Goal: Task Accomplishment & Management: Use online tool/utility

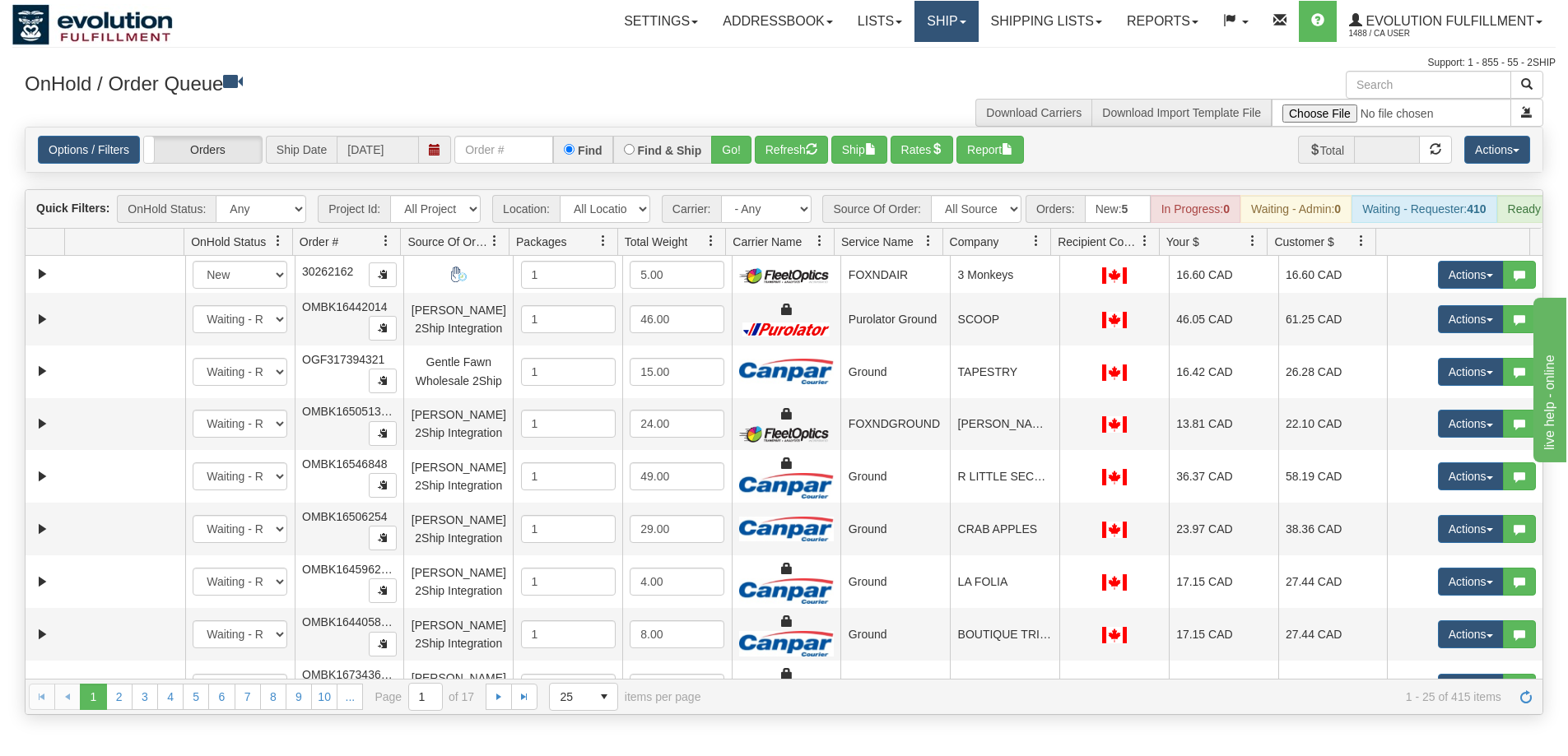
click at [948, 22] on link "Ship" at bounding box center [946, 21] width 64 height 41
click at [629, 212] on select "All Locations Default Evolution US EVOLUTION V3 Fedex IDD Location" at bounding box center [604, 209] width 91 height 28
click at [812, 210] on div "Carrier: - Any - Has NO carrier assigned - Has a carrier assigned FleetOptics I…" at bounding box center [736, 209] width 158 height 28
click at [965, 206] on select "All Sources AirBlaster 2Ship Integration Ambler Apparel 2Ship Integration BC [M…" at bounding box center [975, 209] width 91 height 28
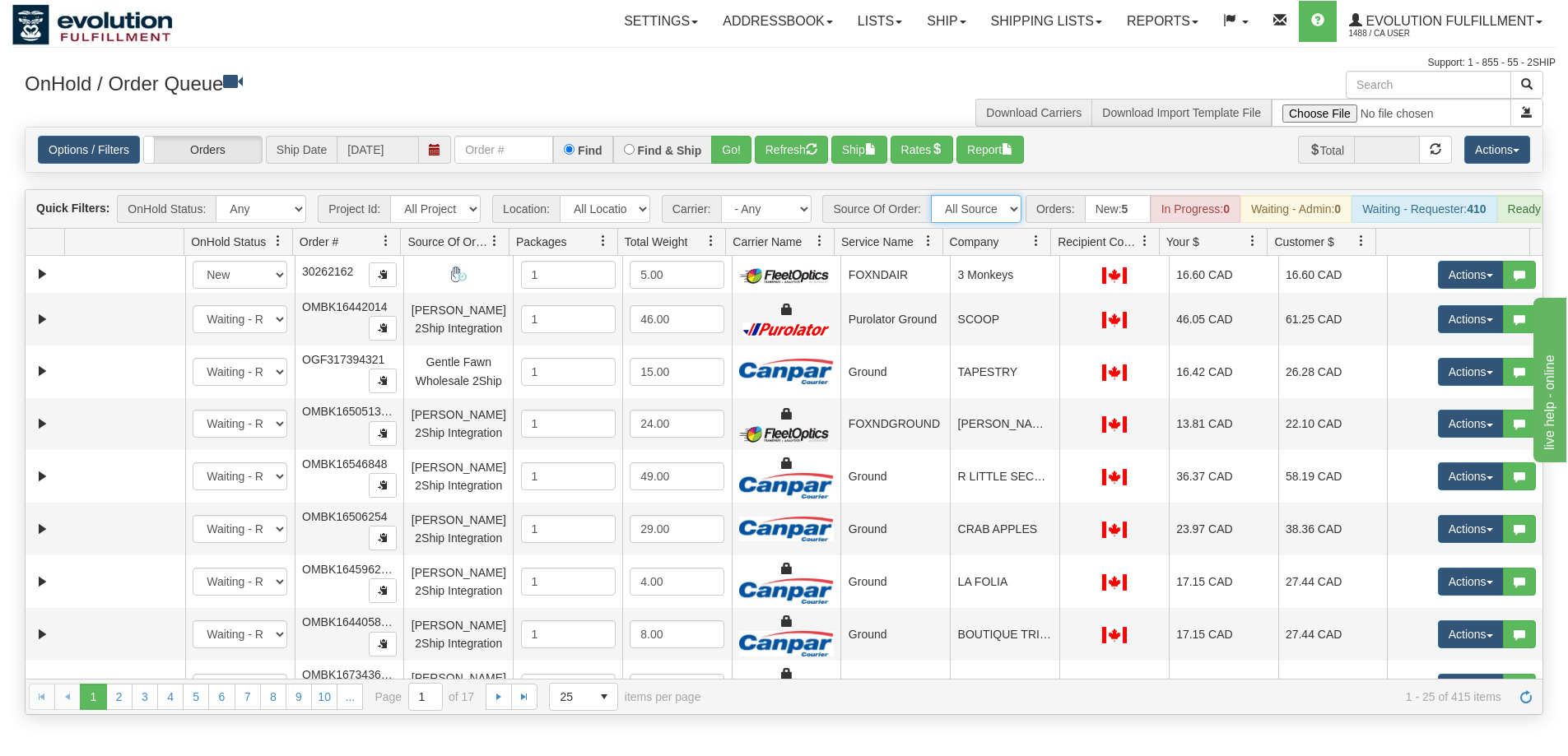
select select "[PERSON_NAME] 2Ship Integration"
click at [930, 195] on select "All Sources AirBlaster 2Ship Integration Ambler Apparel 2Ship Integration BC [M…" at bounding box center [975, 209] width 91 height 28
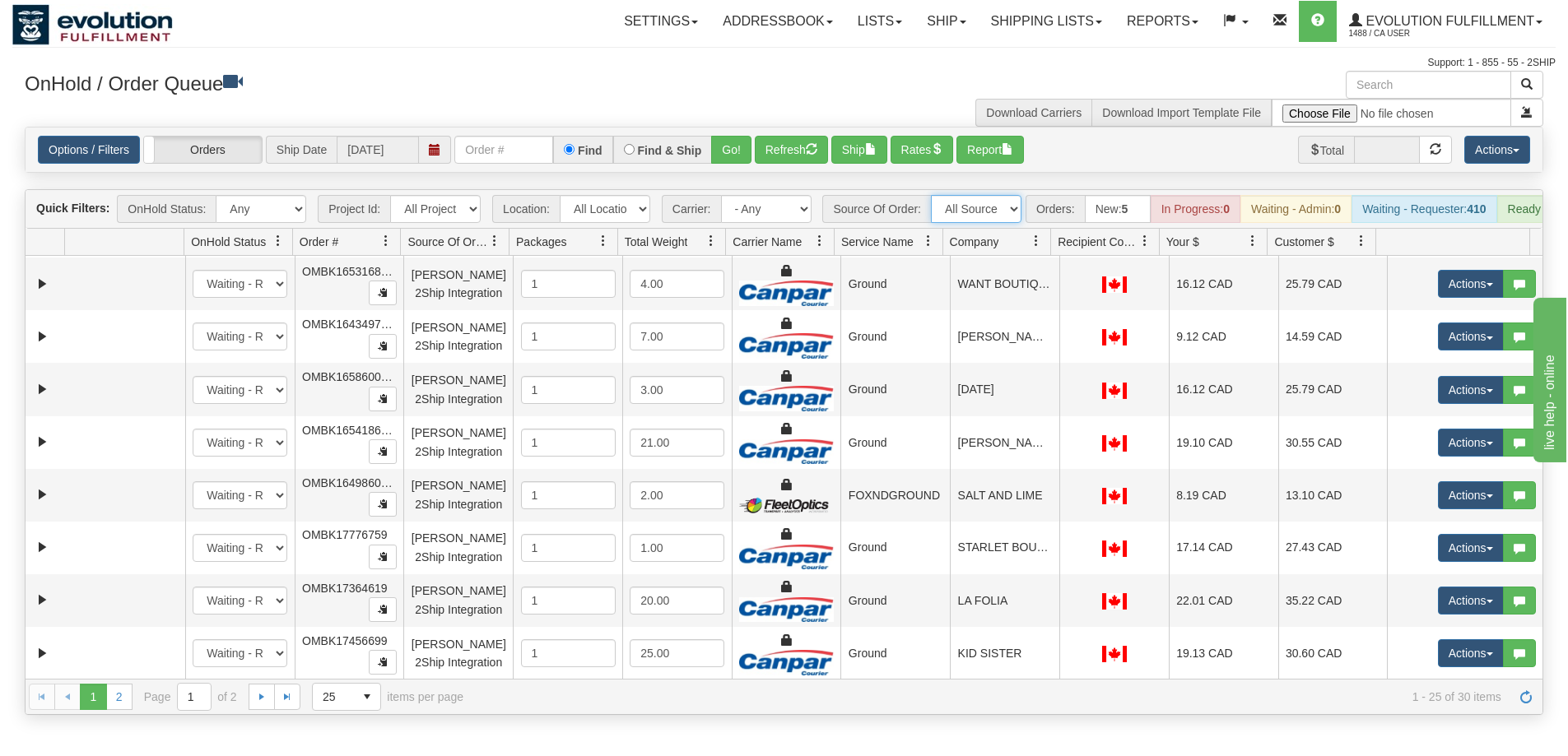
scroll to position [685, 0]
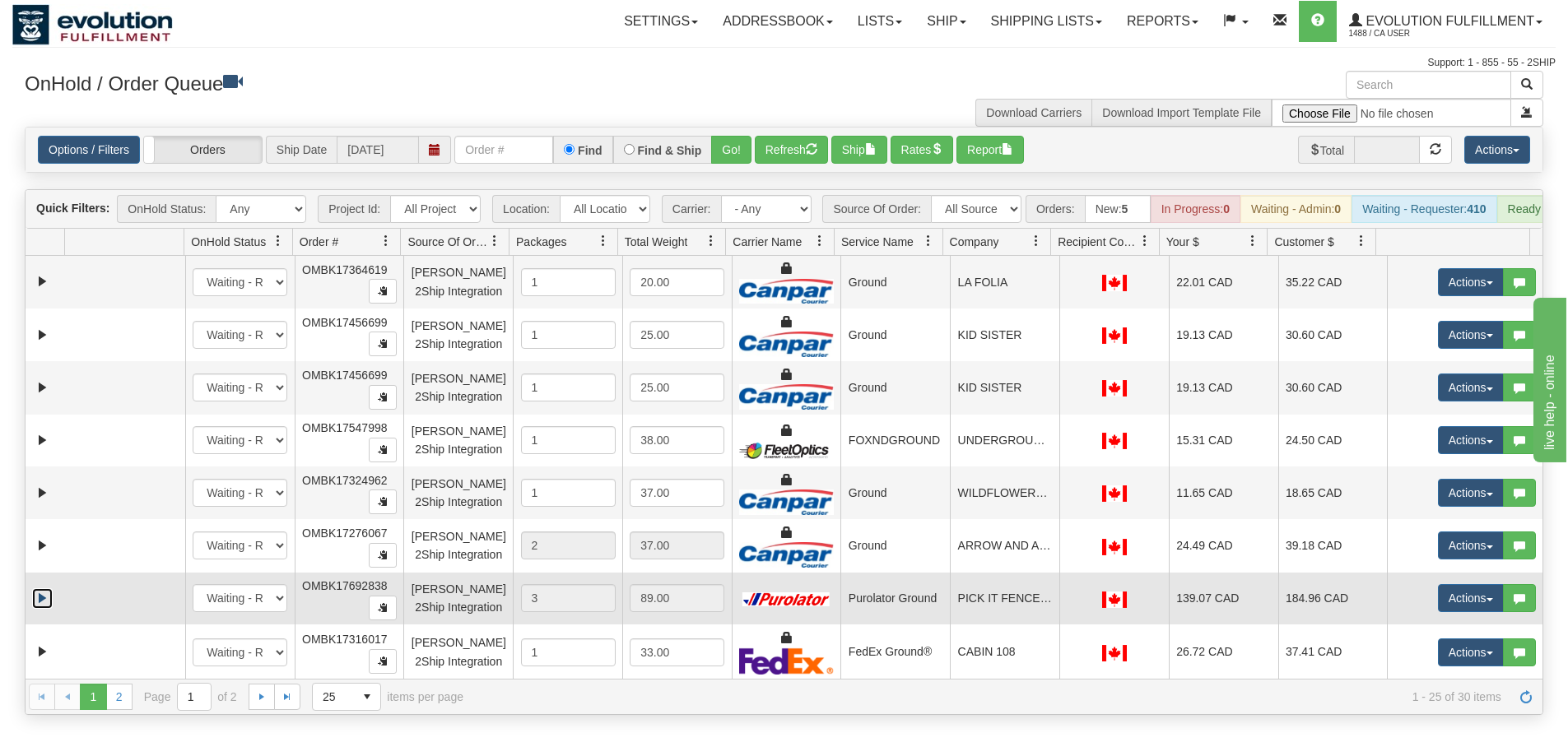
click at [38, 608] on link "Expand" at bounding box center [42, 598] width 21 height 21
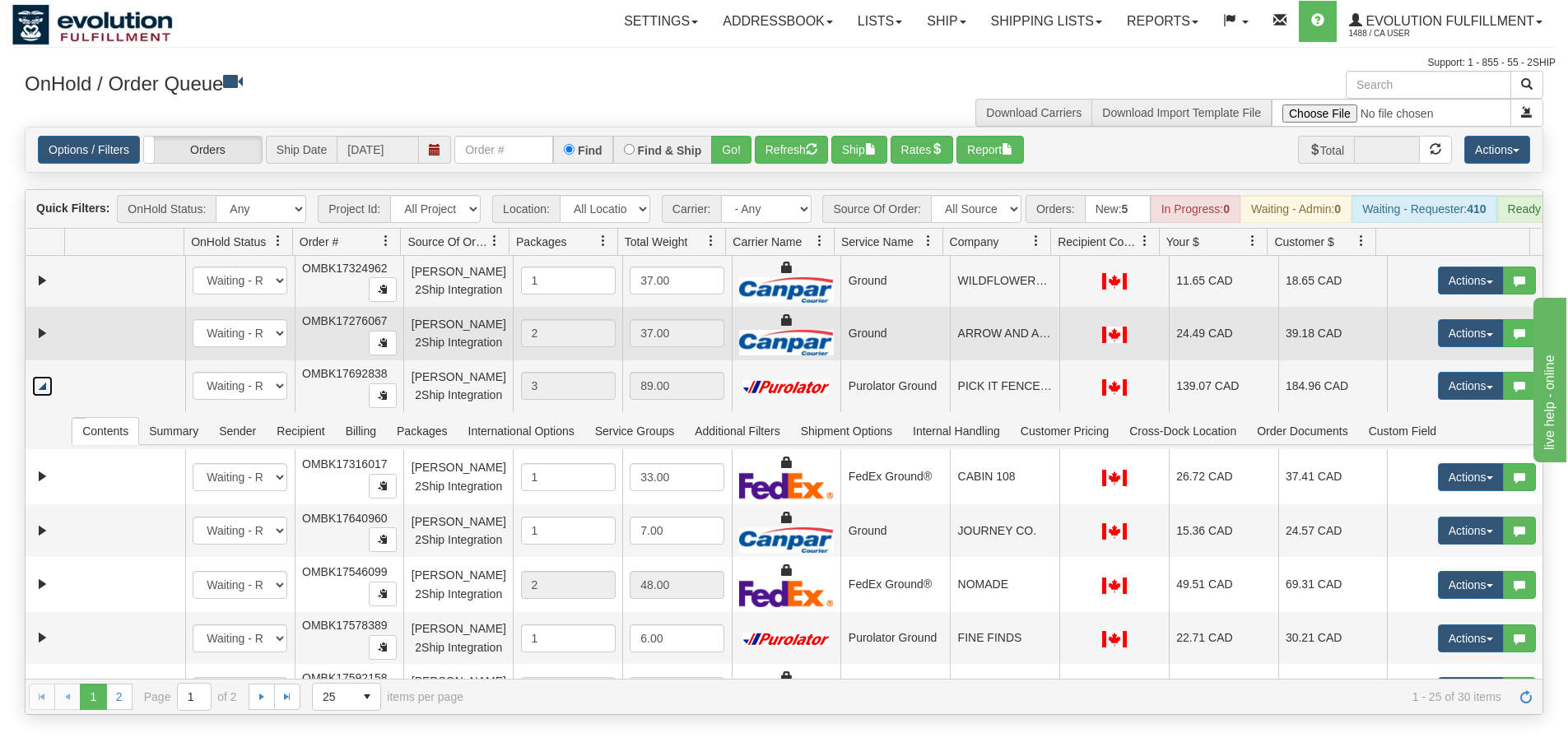
scroll to position [931, 0]
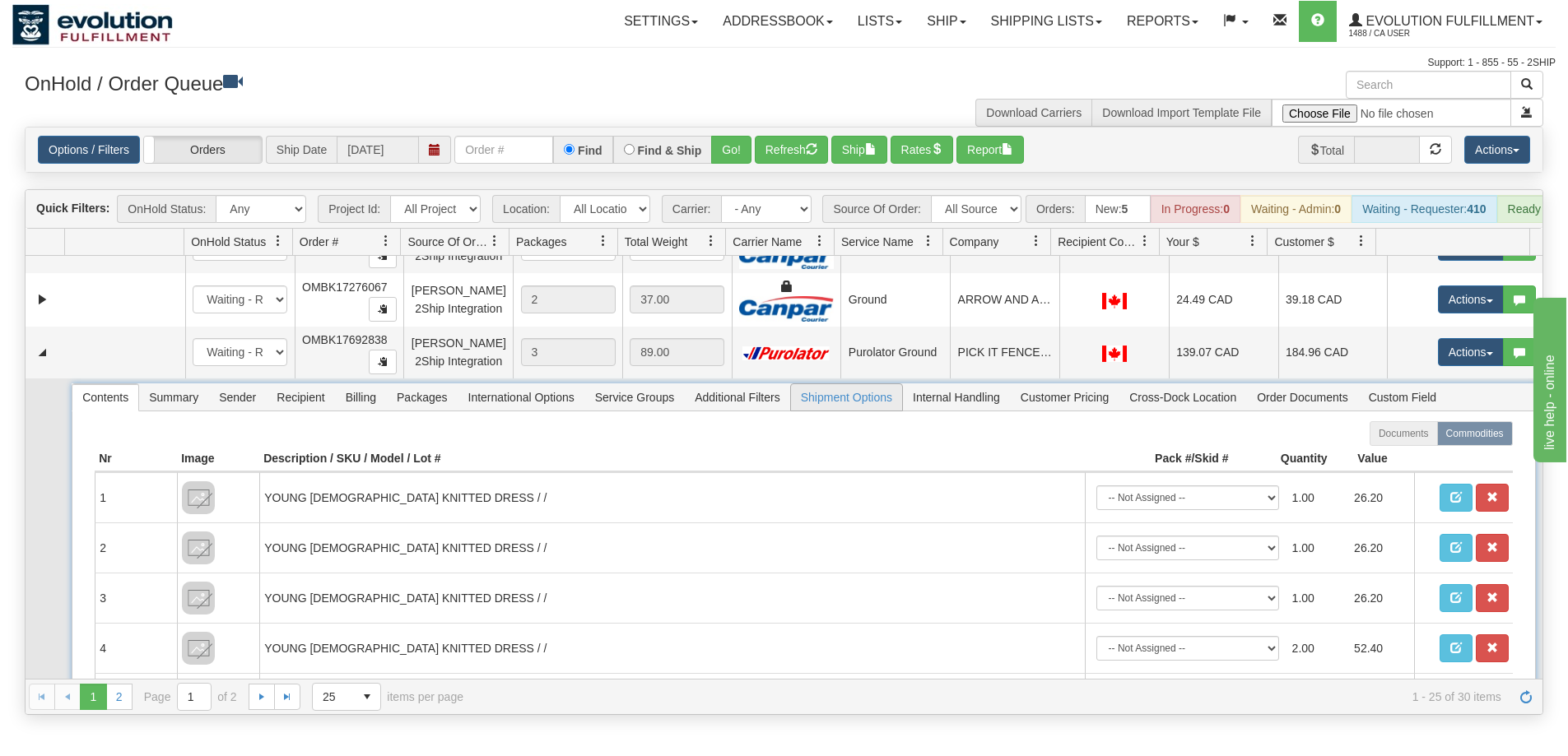
click at [855, 411] on span "Shipment Options" at bounding box center [847, 397] width 111 height 26
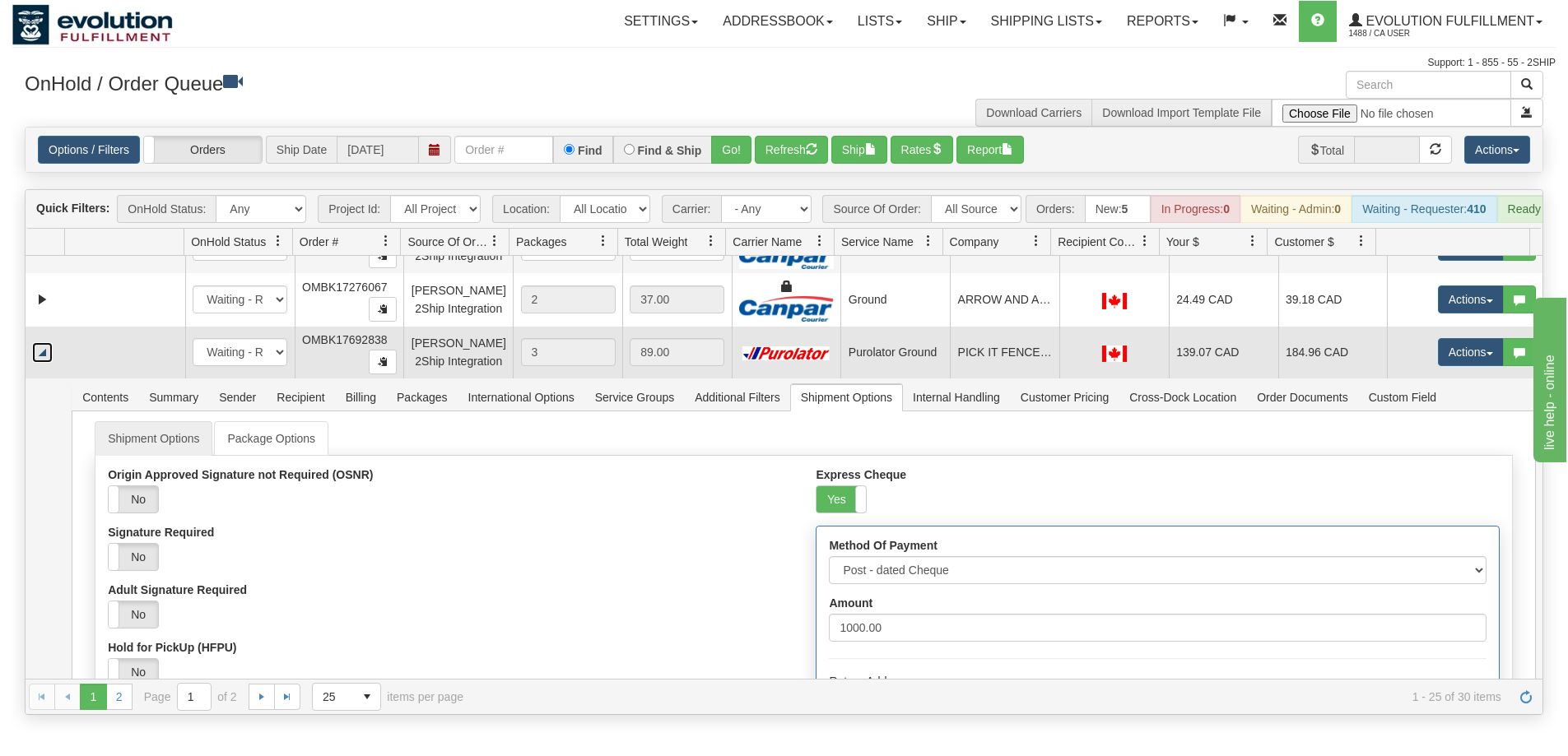
click at [38, 363] on link "Collapse" at bounding box center [42, 352] width 21 height 21
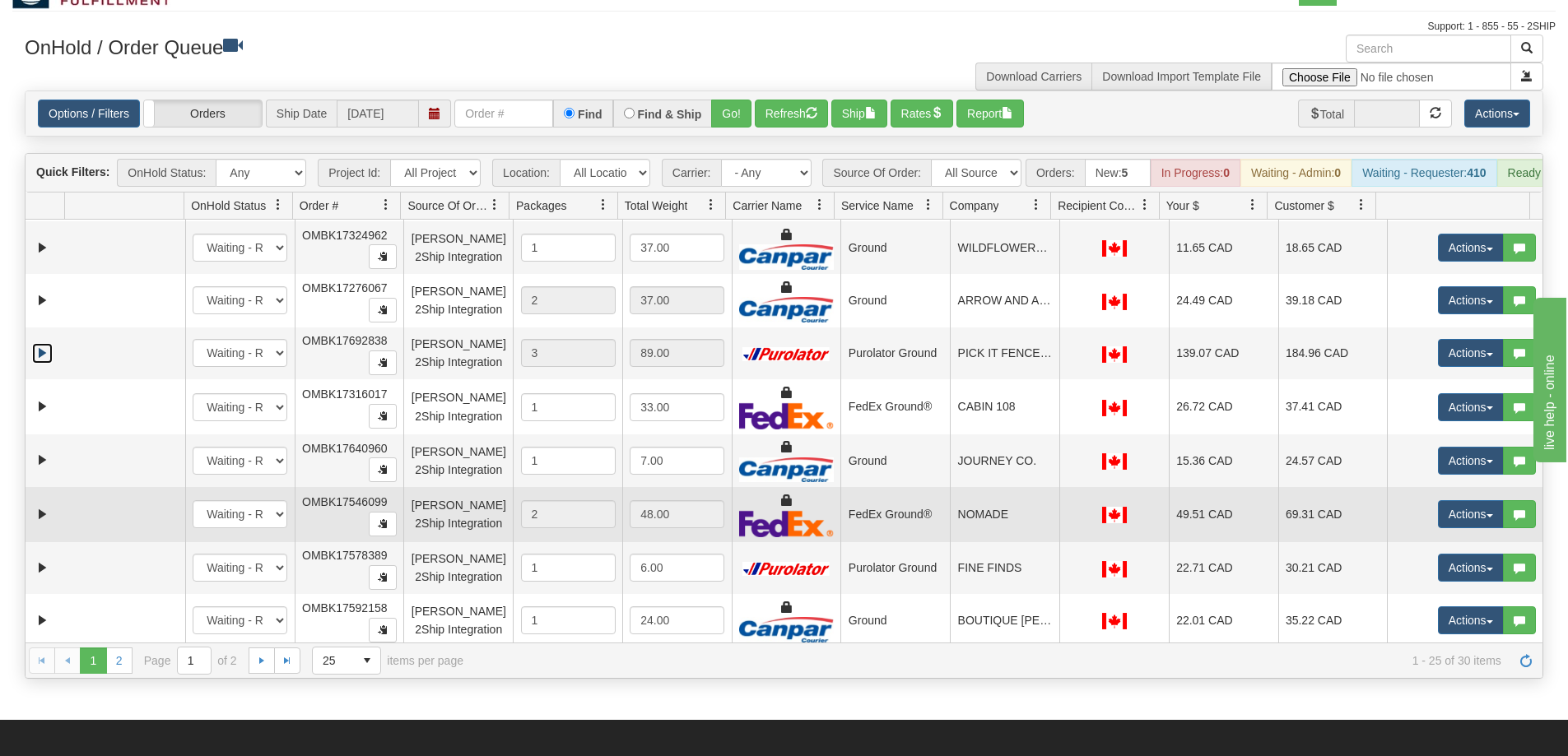
scroll to position [0, 0]
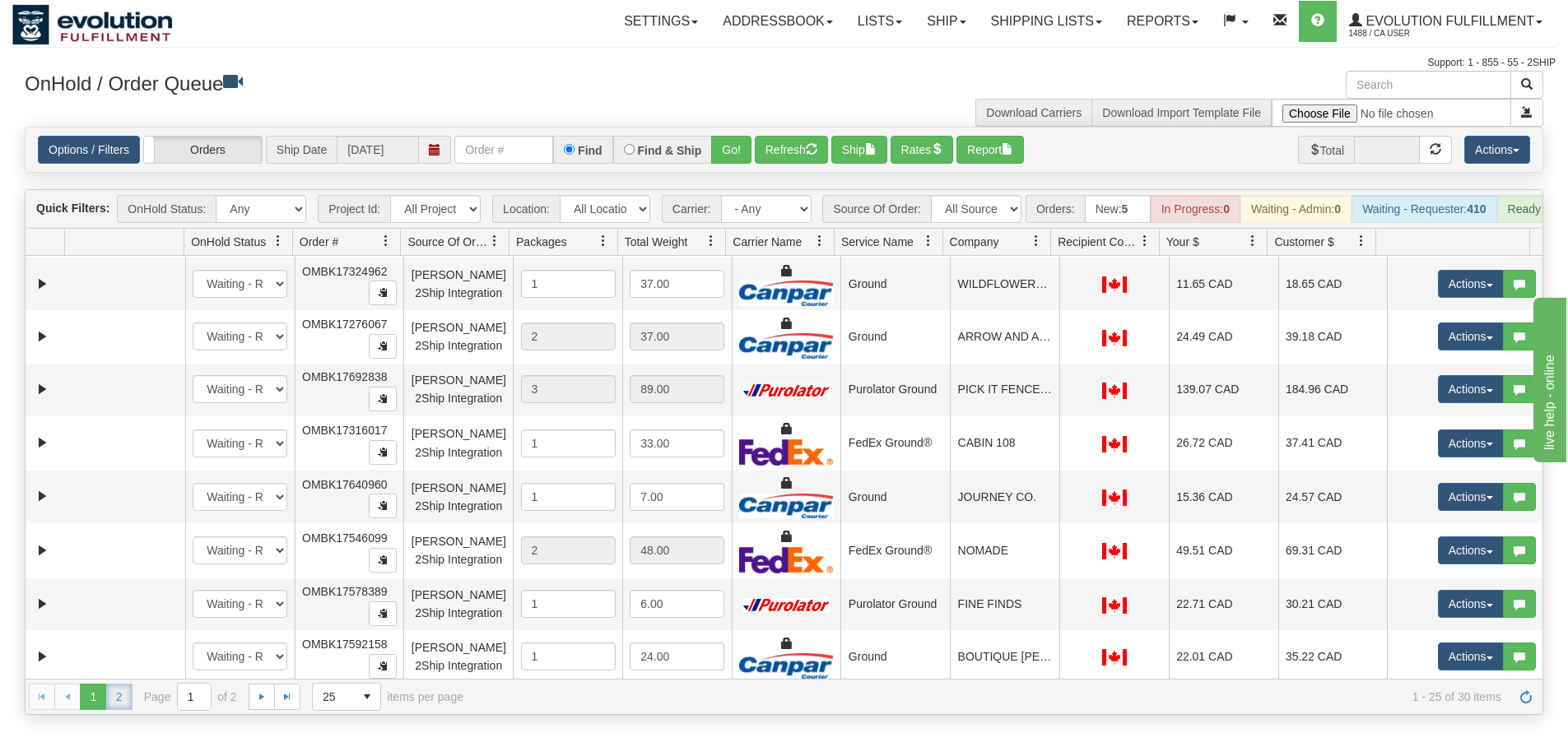
click at [118, 705] on link "2" at bounding box center [119, 696] width 26 height 26
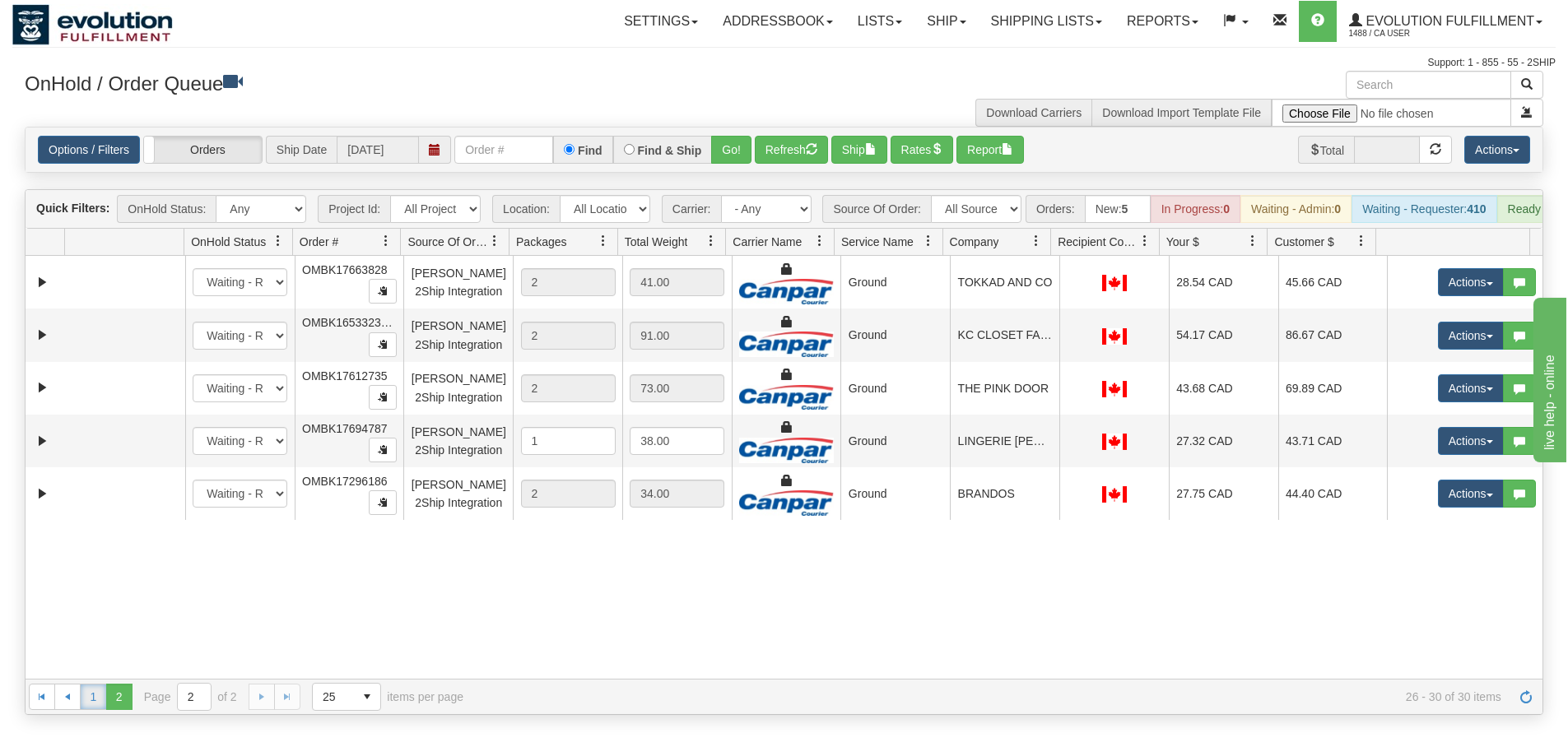
click at [85, 710] on link "1" at bounding box center [93, 696] width 26 height 26
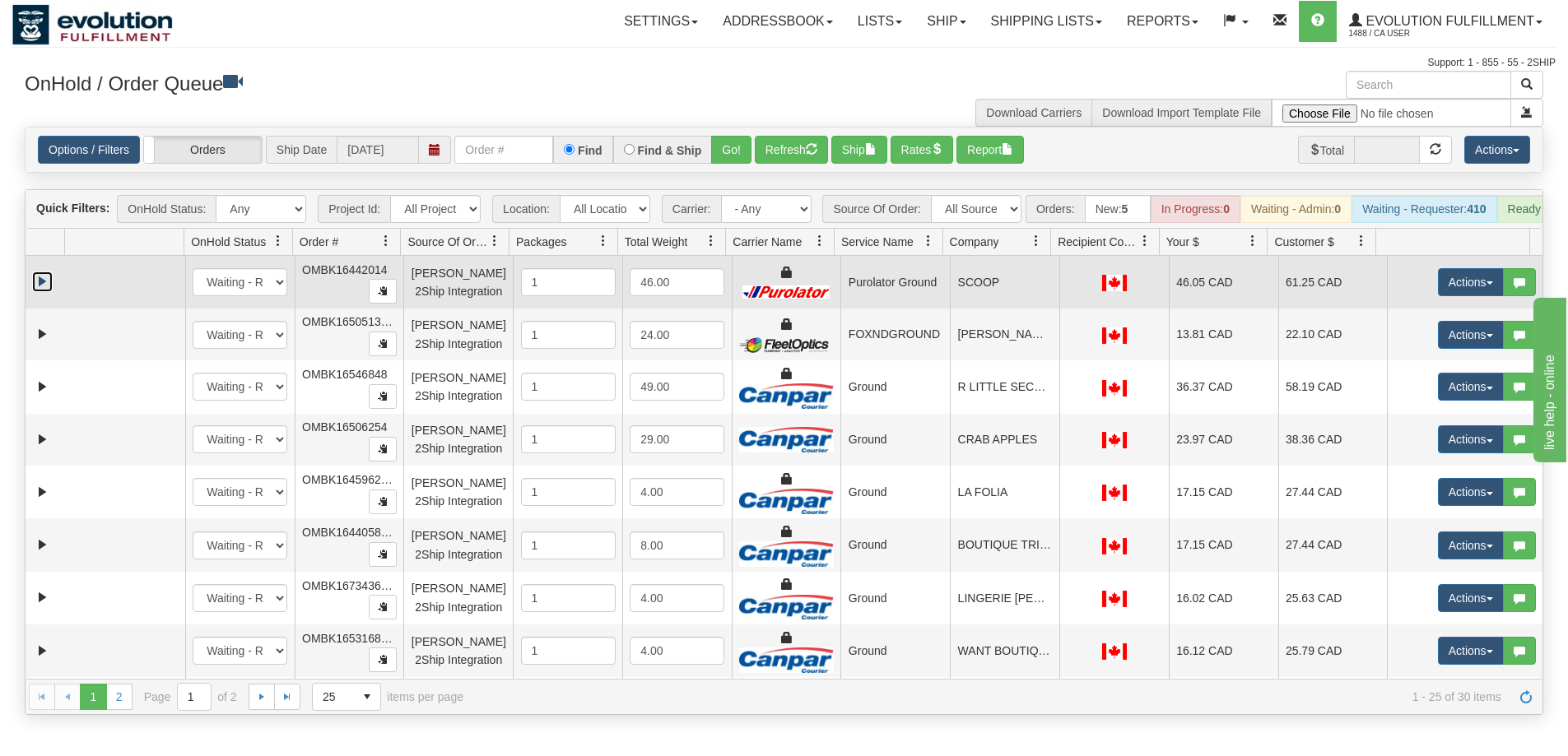
click at [38, 289] on link "Expand" at bounding box center [42, 282] width 21 height 21
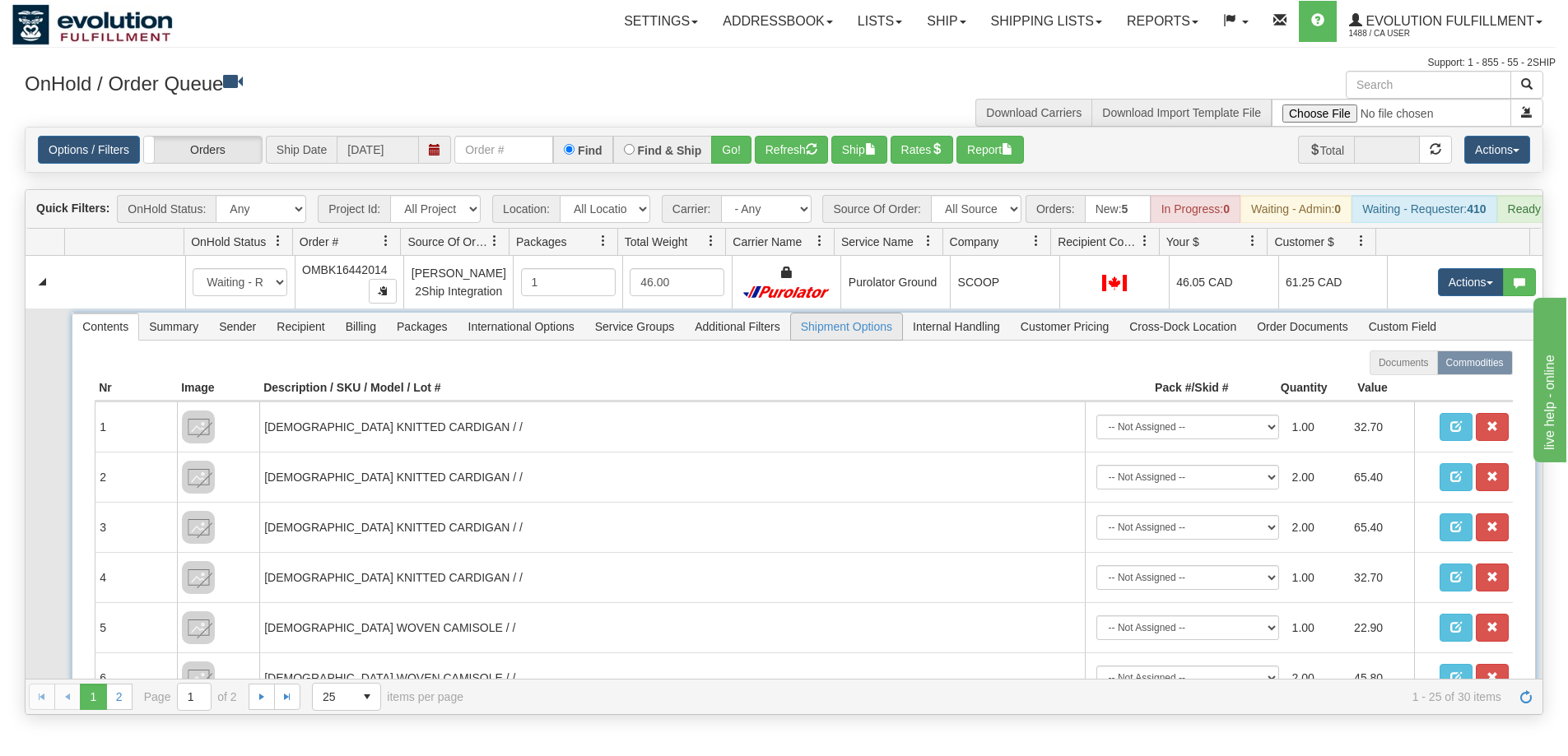
click at [878, 336] on span "Shipment Options" at bounding box center [847, 326] width 111 height 26
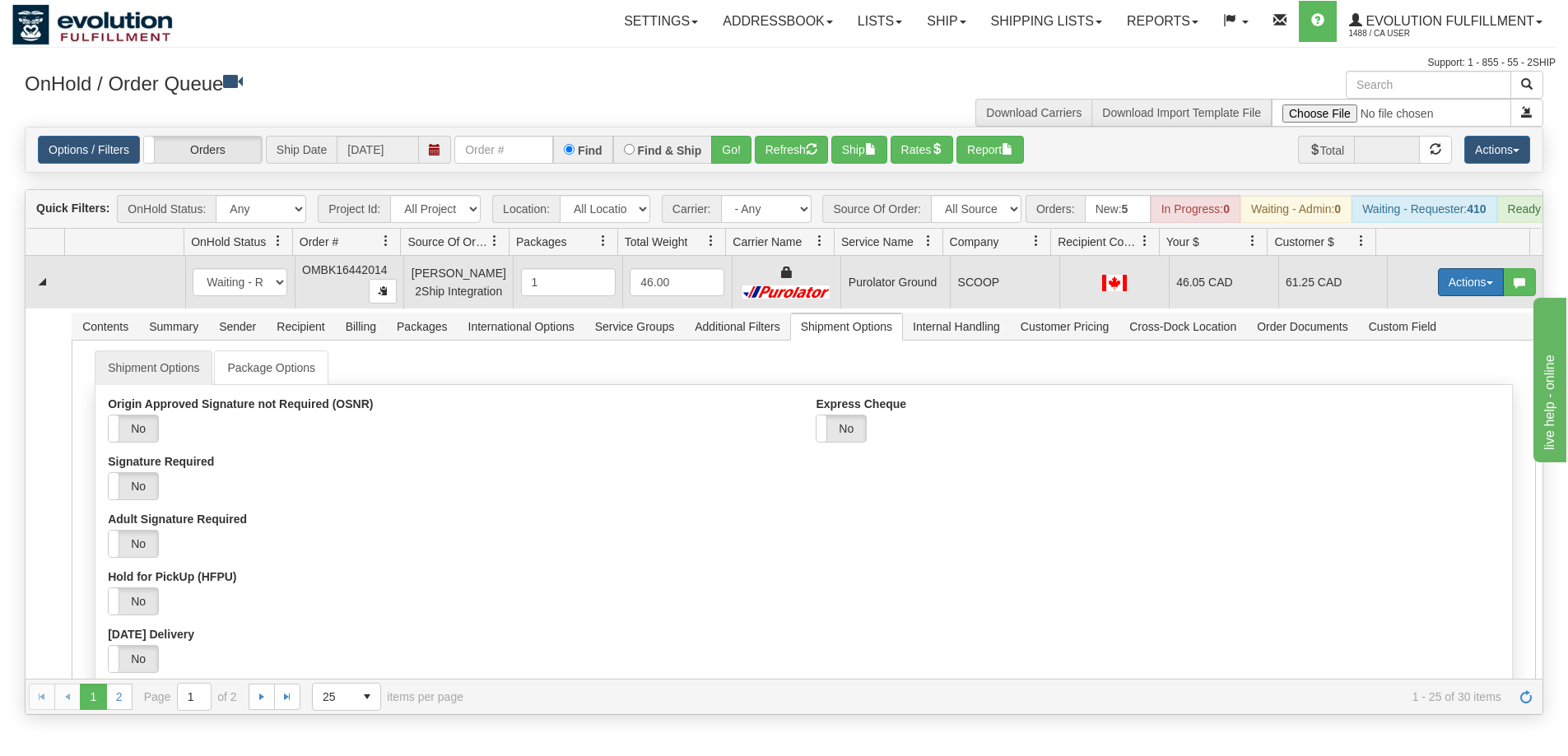
click at [1446, 294] on button "Actions" at bounding box center [1470, 283] width 66 height 28
click at [1422, 324] on link "Open" at bounding box center [1437, 313] width 131 height 22
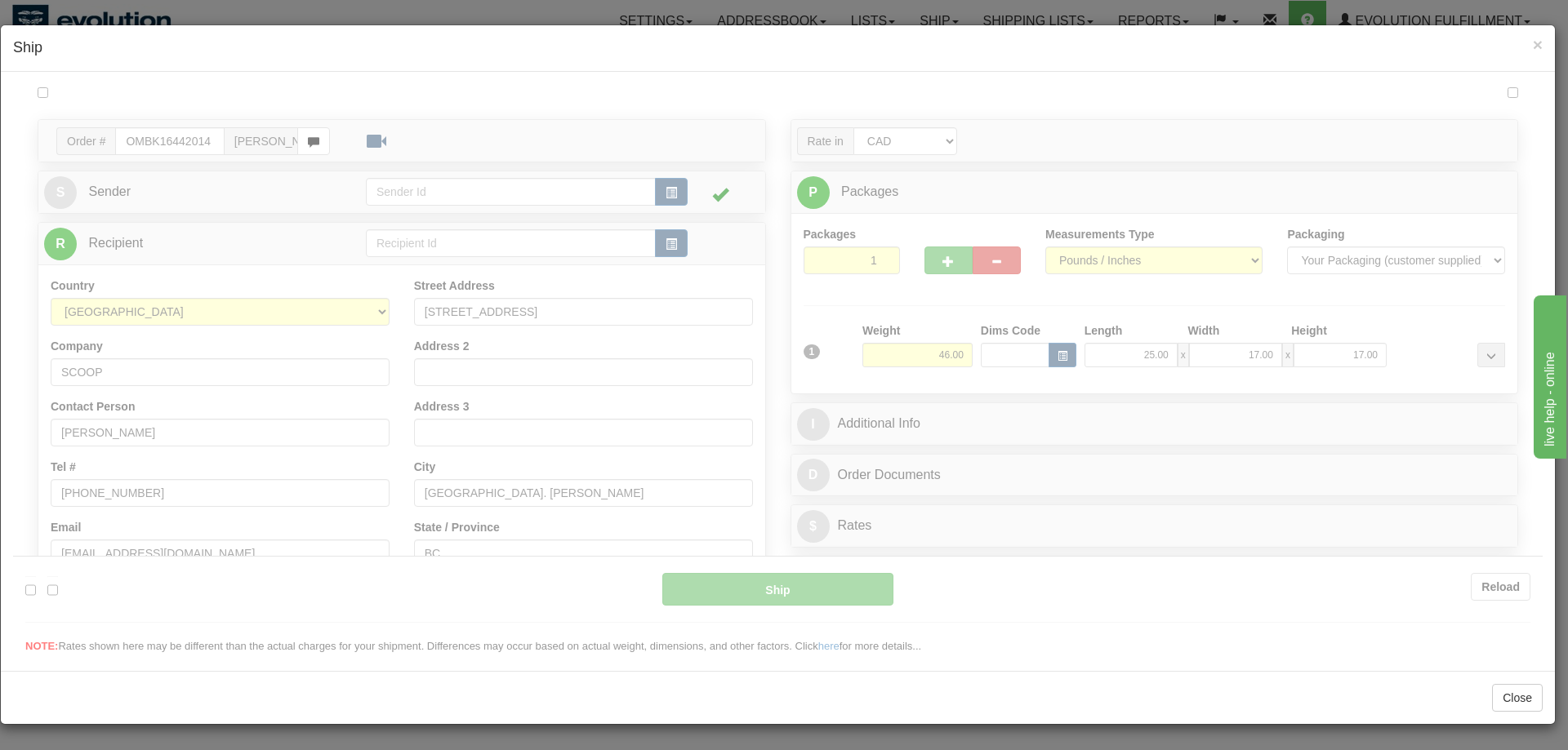
type input "260"
type input "08:19"
type input "16:00"
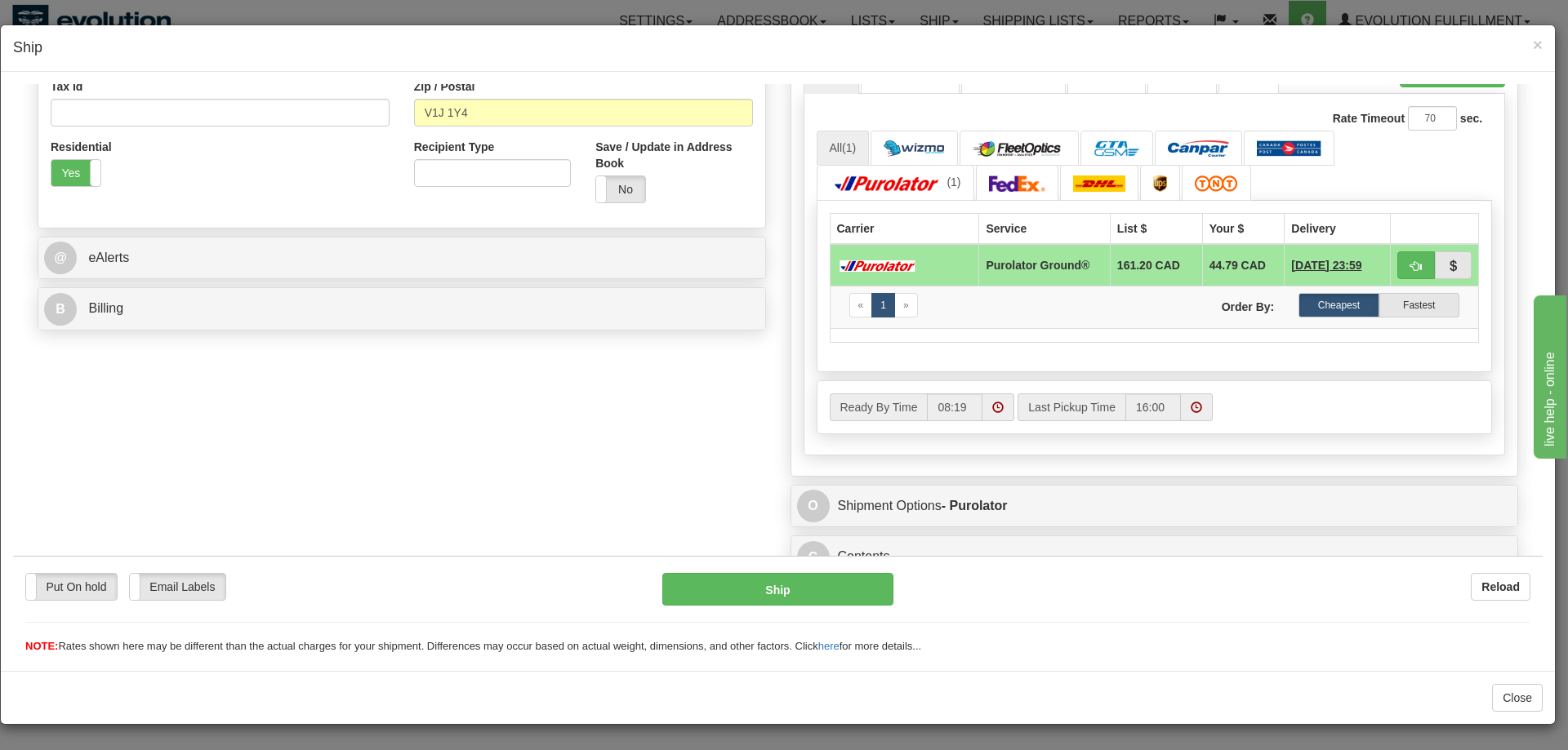
scroll to position [527, 0]
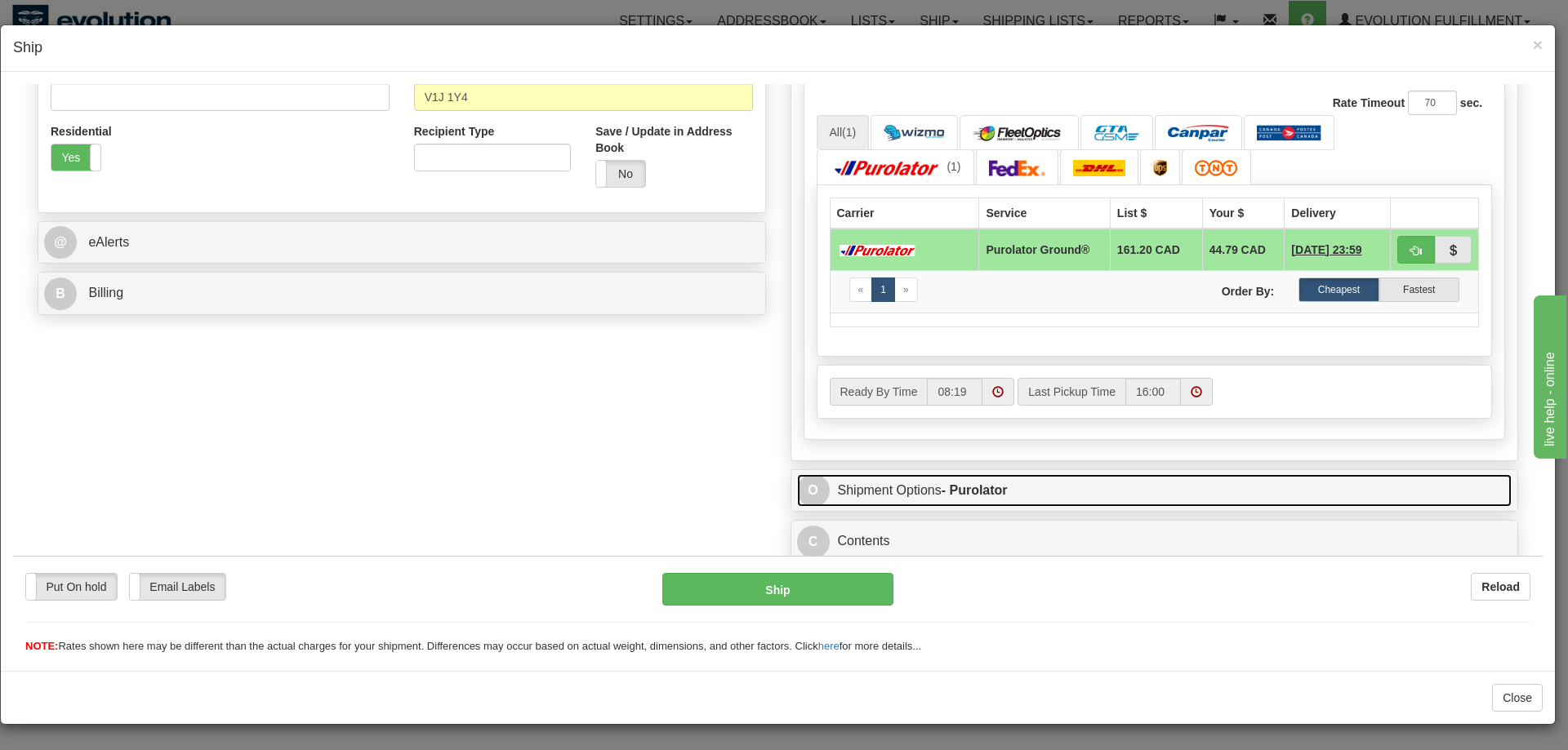
click at [962, 501] on link "O Shipment Options - Purolator" at bounding box center [1154, 490] width 716 height 34
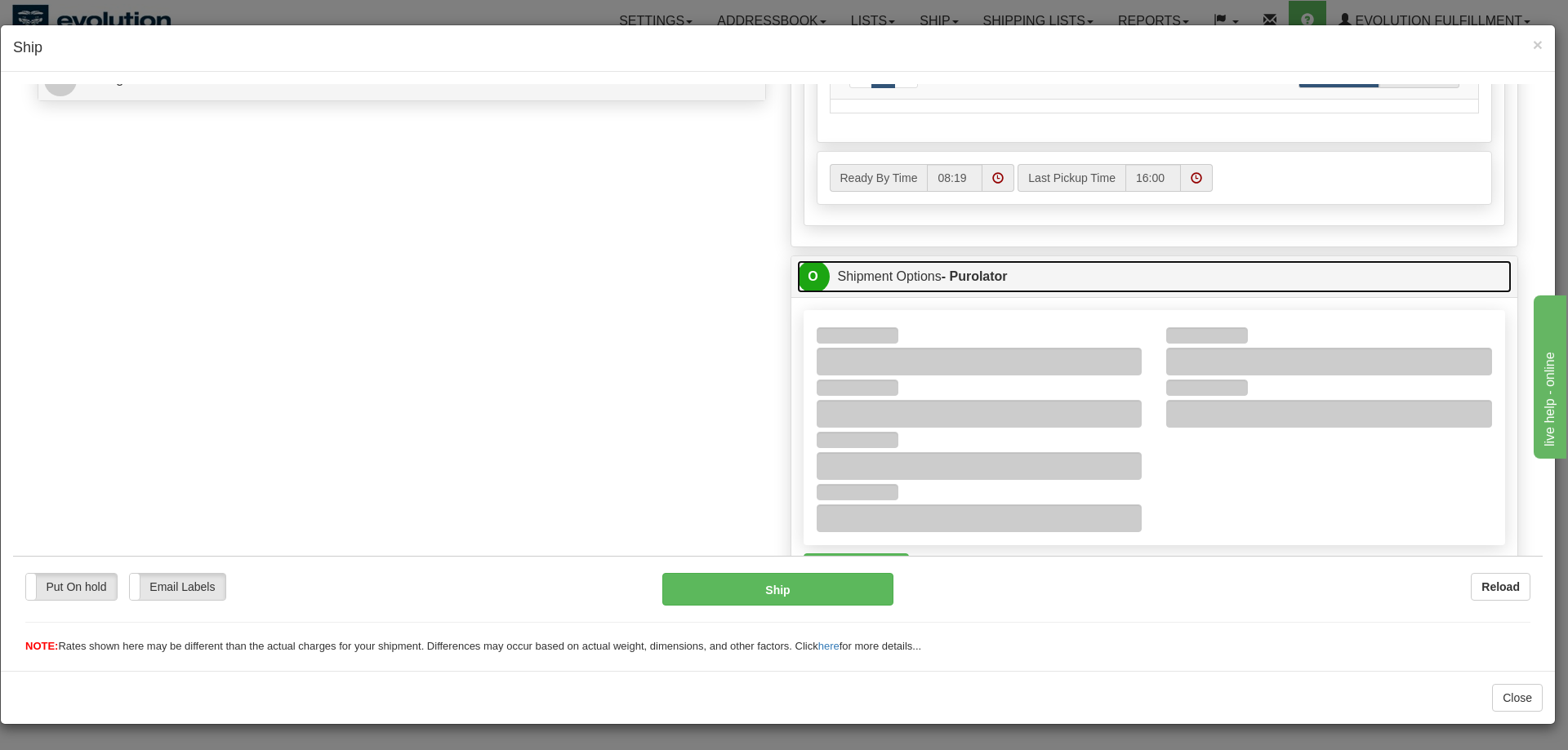
scroll to position [799, 0]
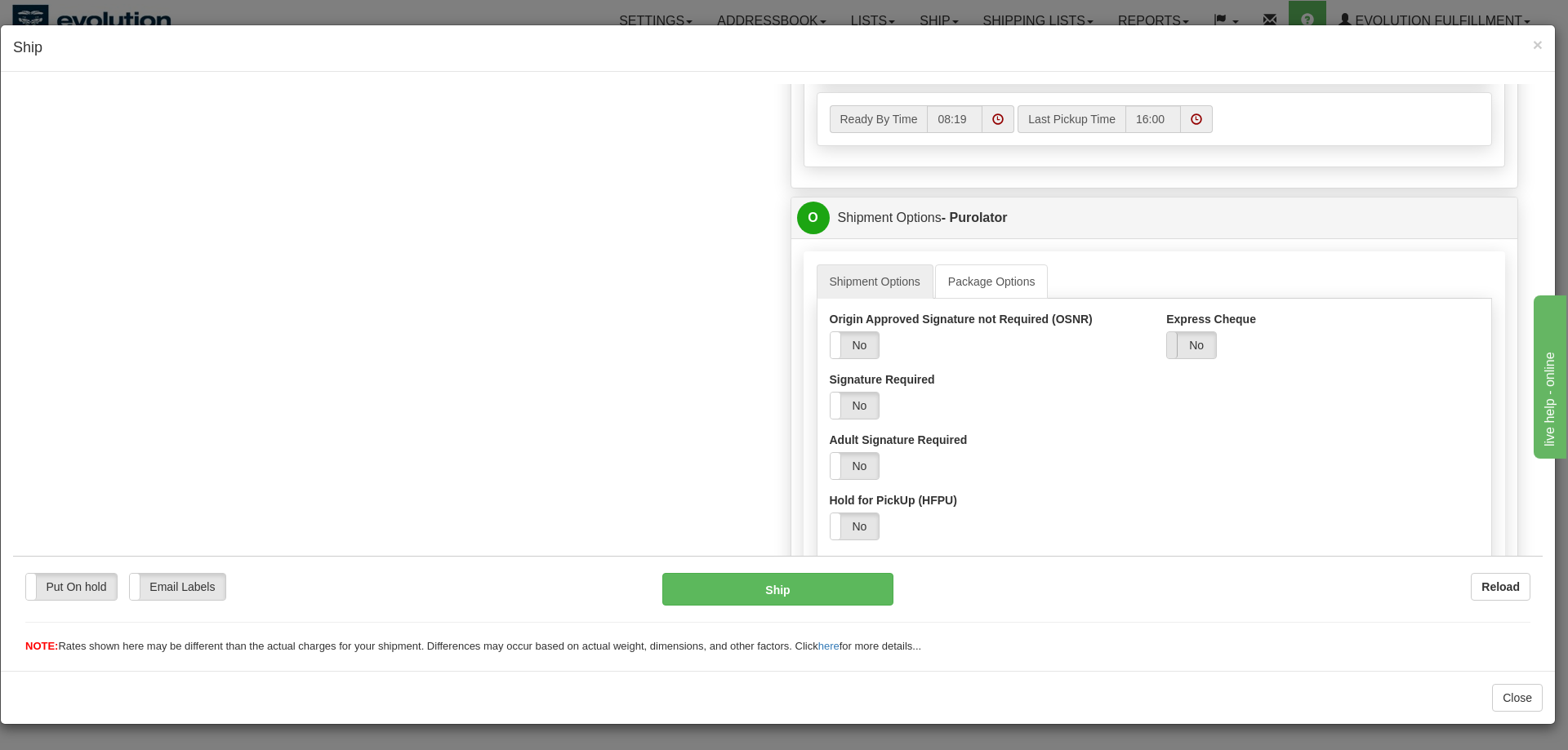
click at [1168, 336] on span at bounding box center [1167, 344] width 22 height 26
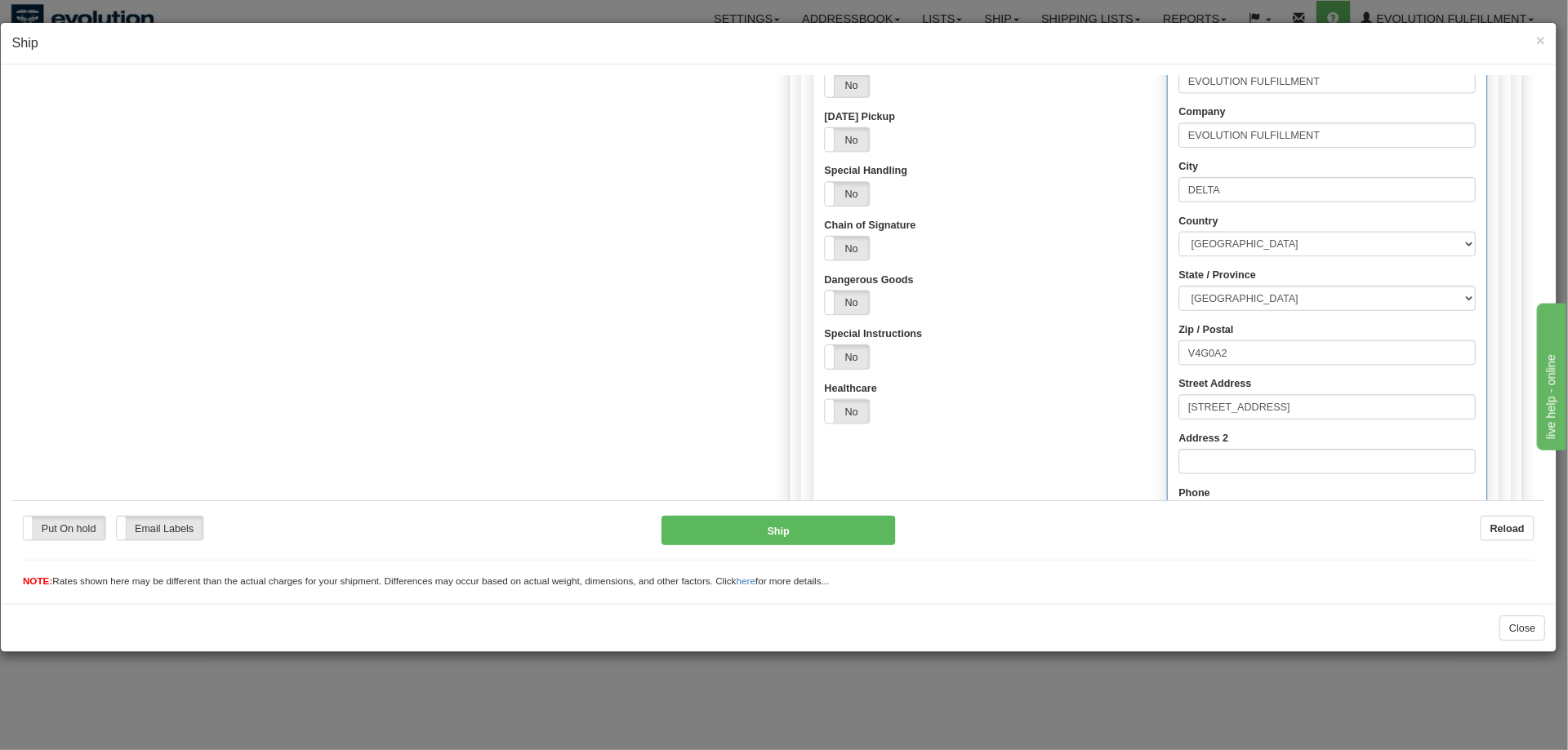
scroll to position [1291, 0]
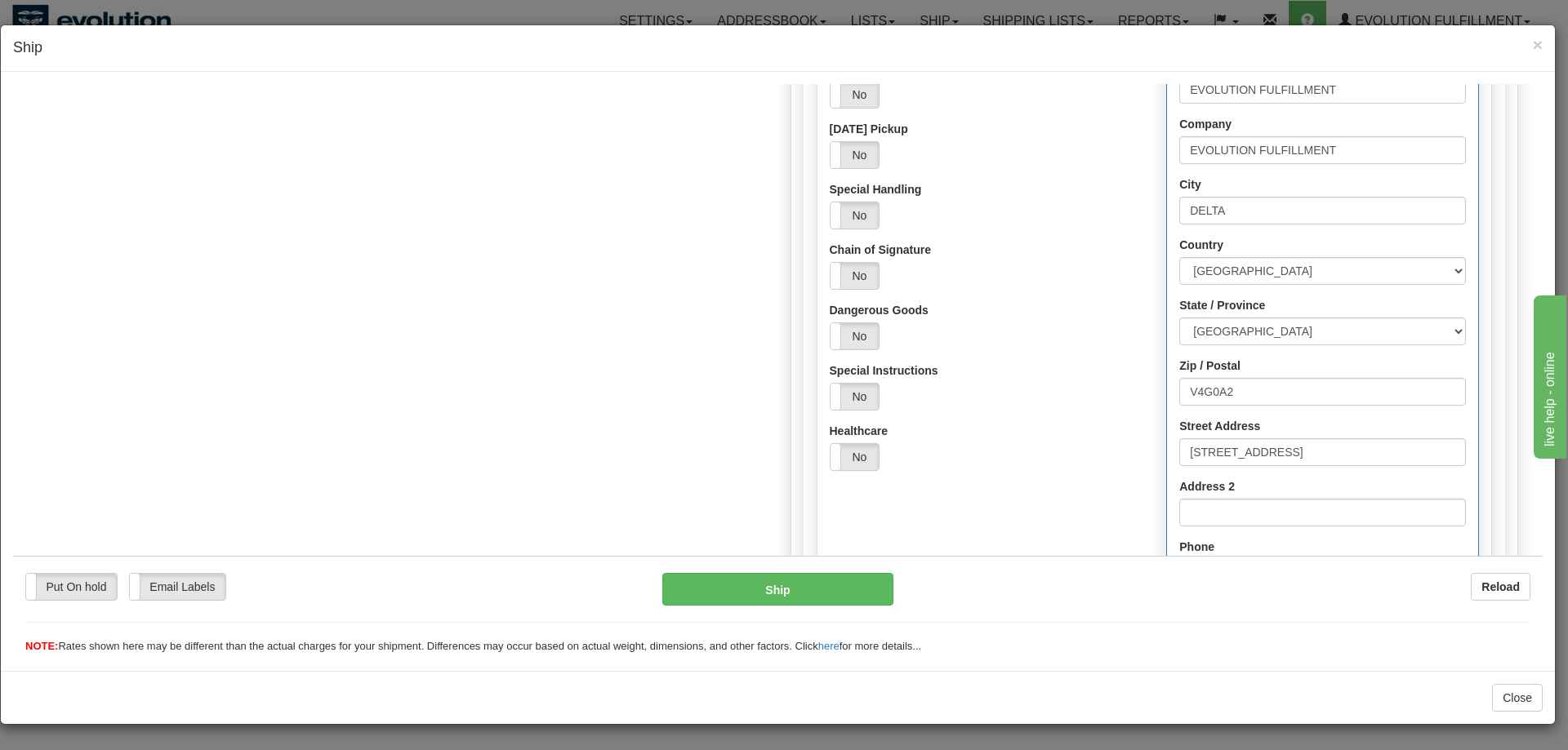
drag, startPoint x: 1925, startPoint y: 12, endPoint x: 1106, endPoint y: 48, distance: 819.8
click at [1106, 48] on h4 "Ship" at bounding box center [777, 48] width 1529 height 22
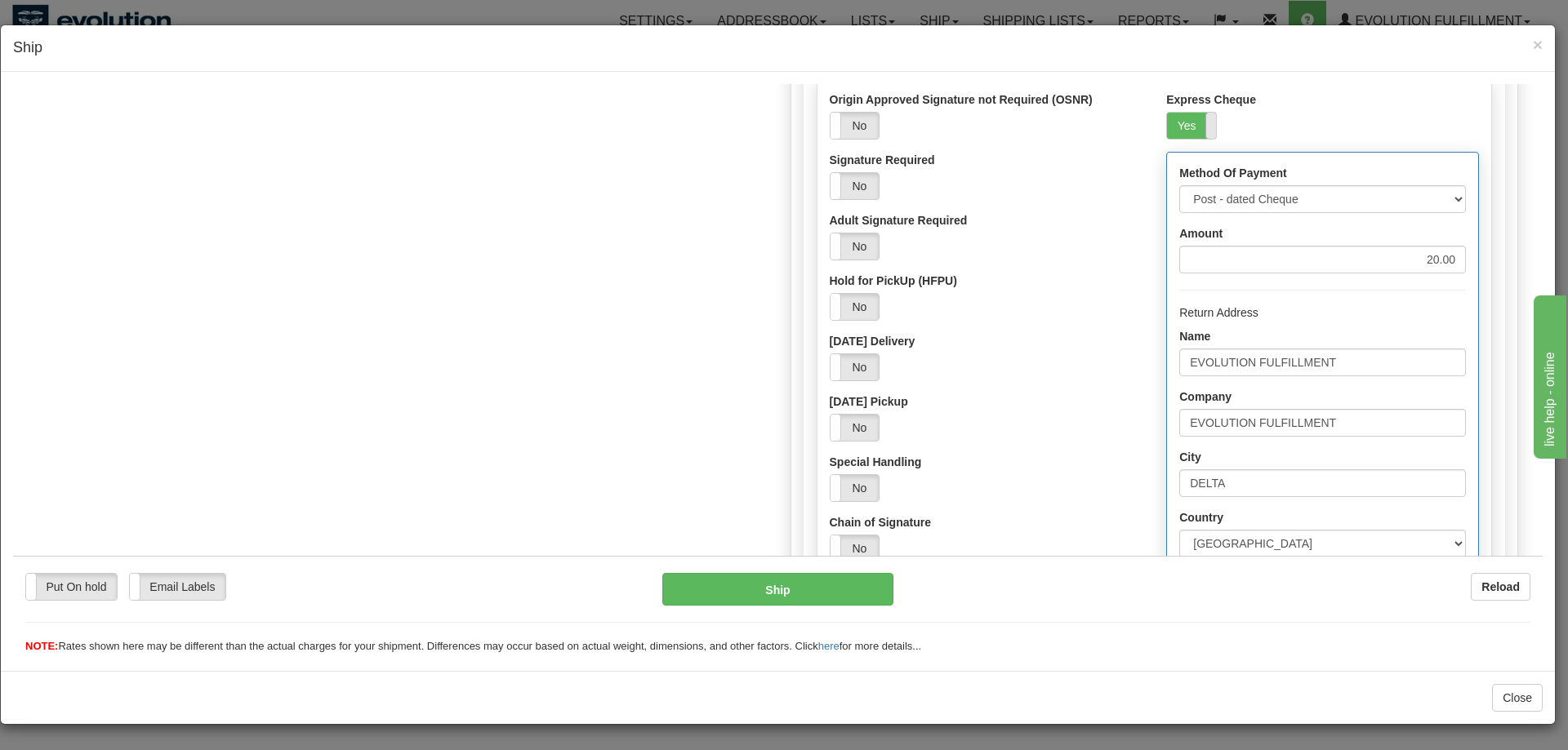
click at [1206, 127] on span at bounding box center [1216, 124] width 22 height 26
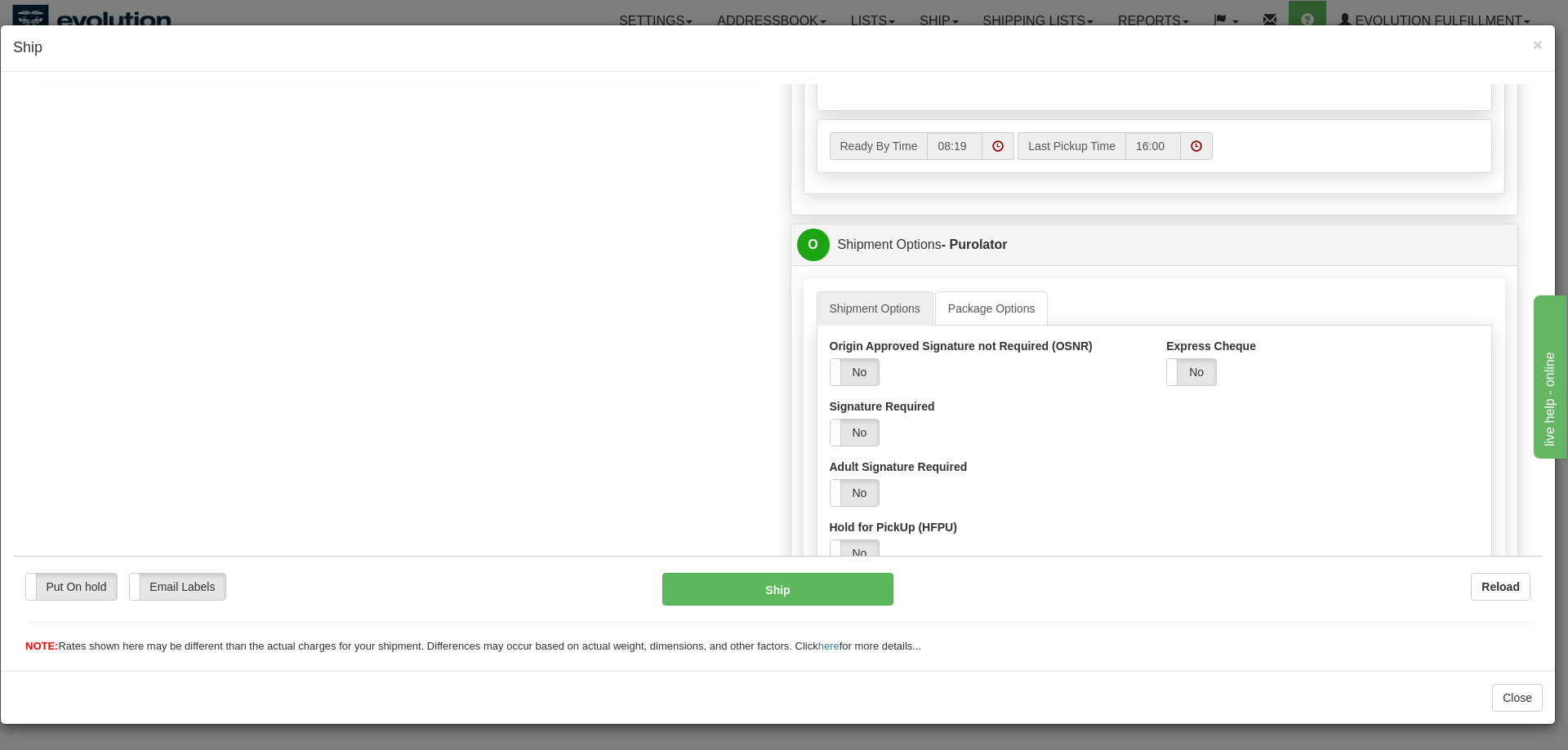
scroll to position [747, 0]
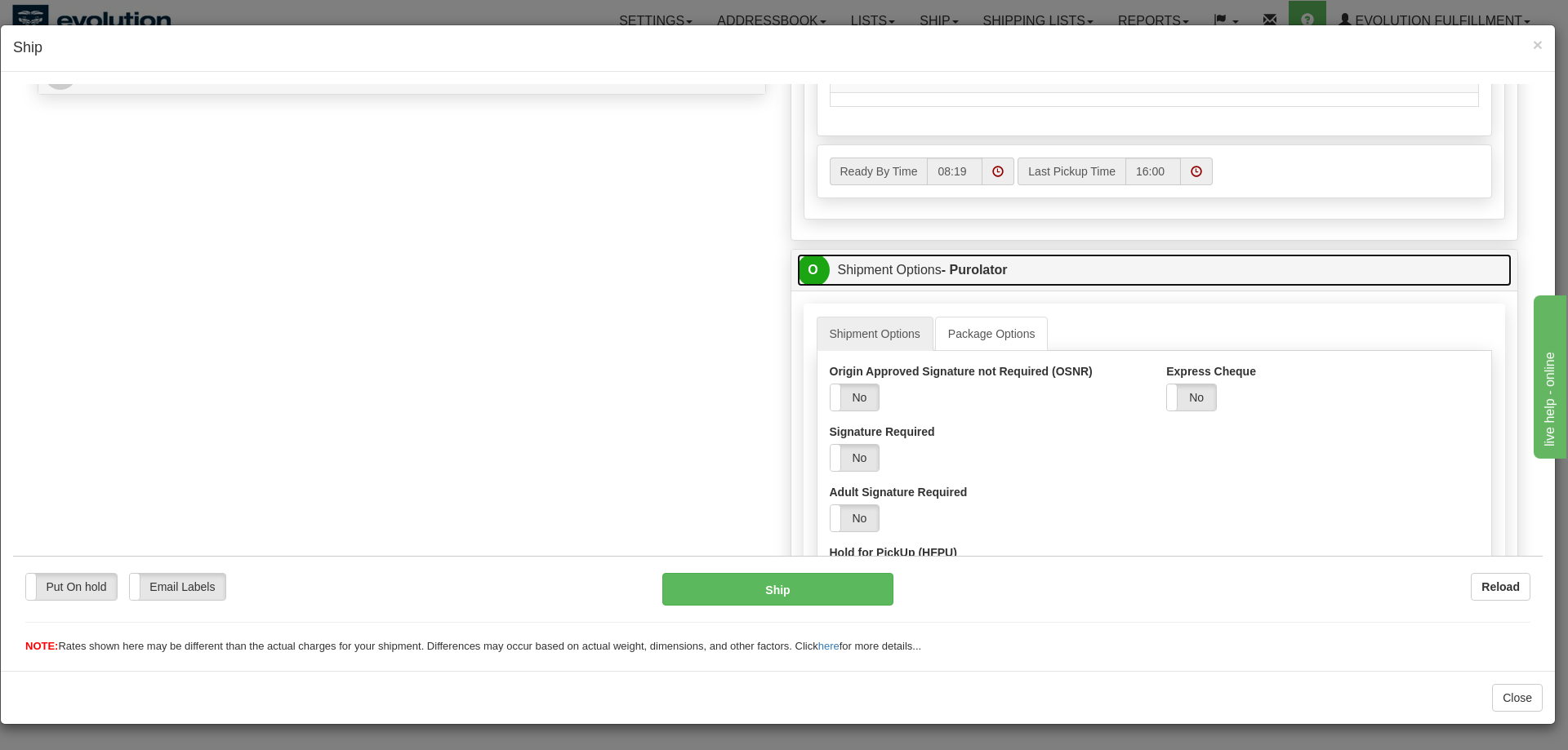
click at [1197, 281] on link "O Shipment Options - Purolator" at bounding box center [1154, 269] width 716 height 34
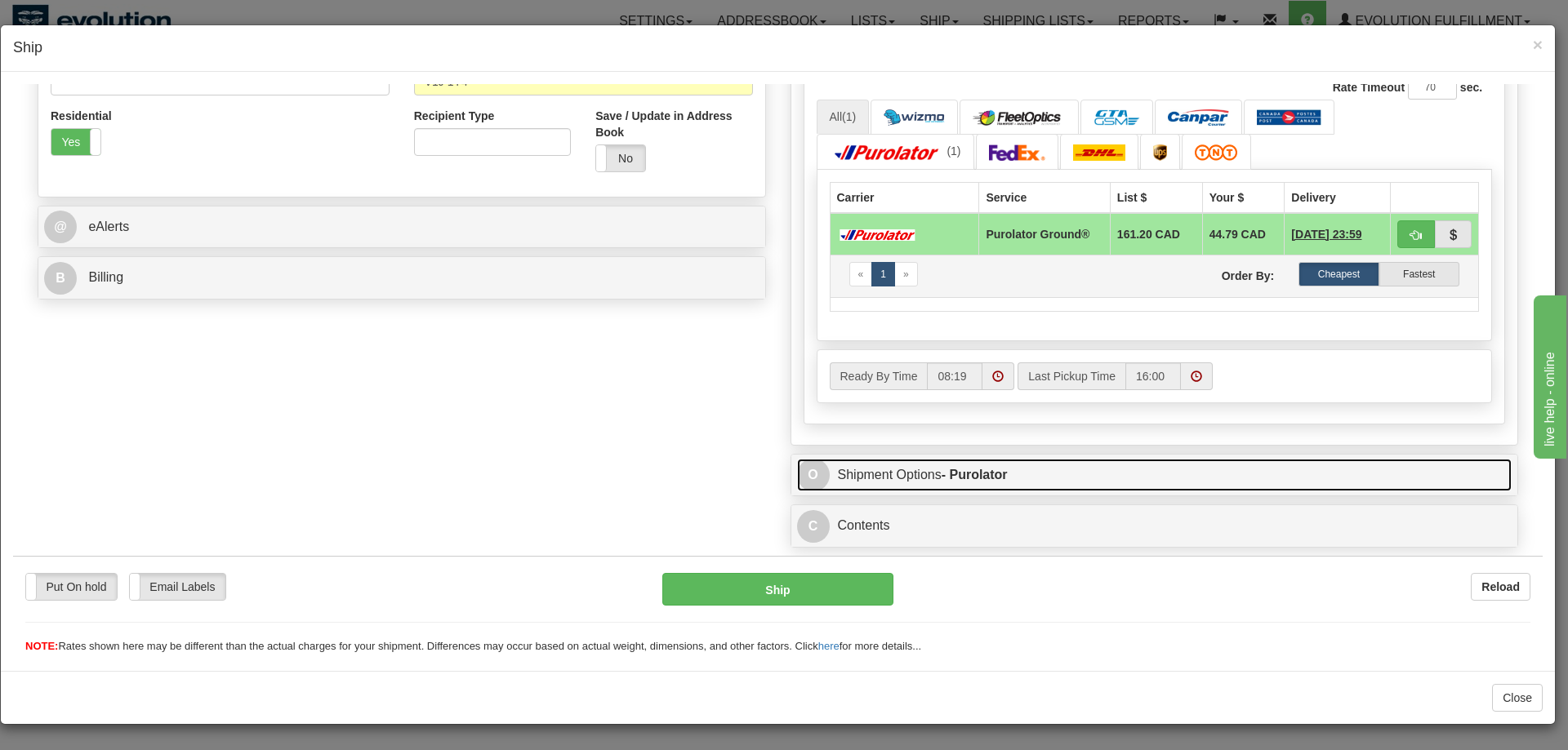
scroll to position [542, 0]
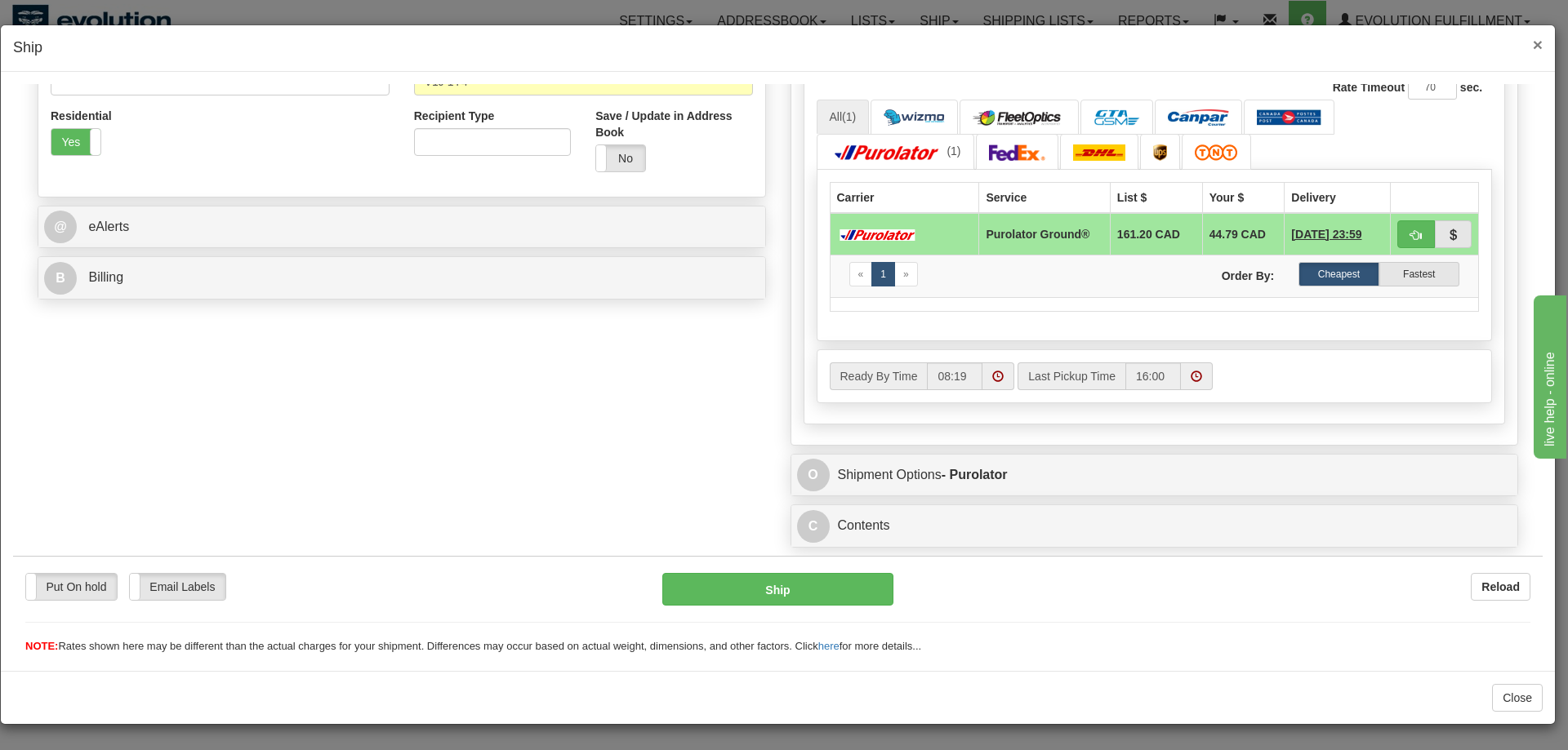
click at [1534, 44] on span "×" at bounding box center [1537, 44] width 10 height 19
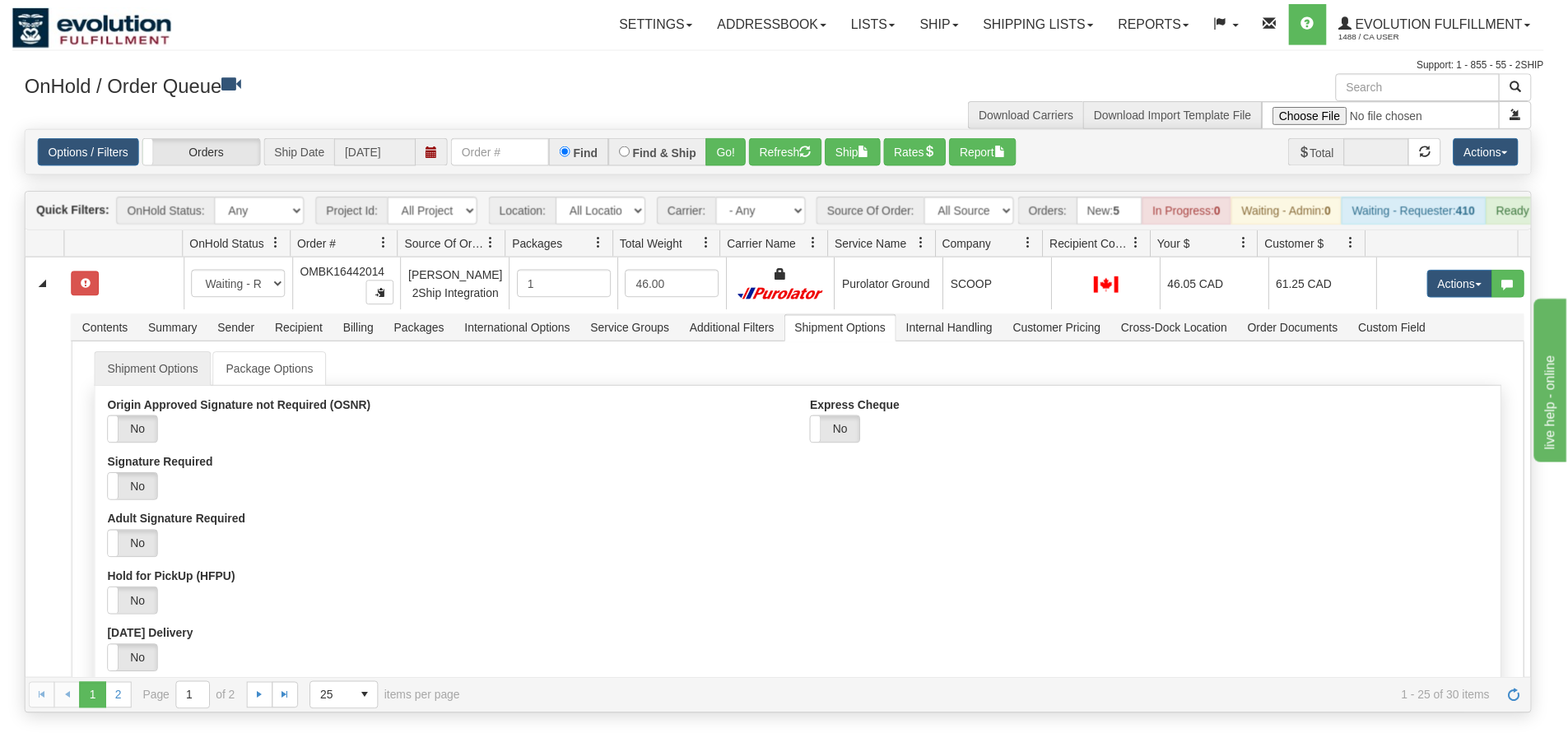
scroll to position [0, 0]
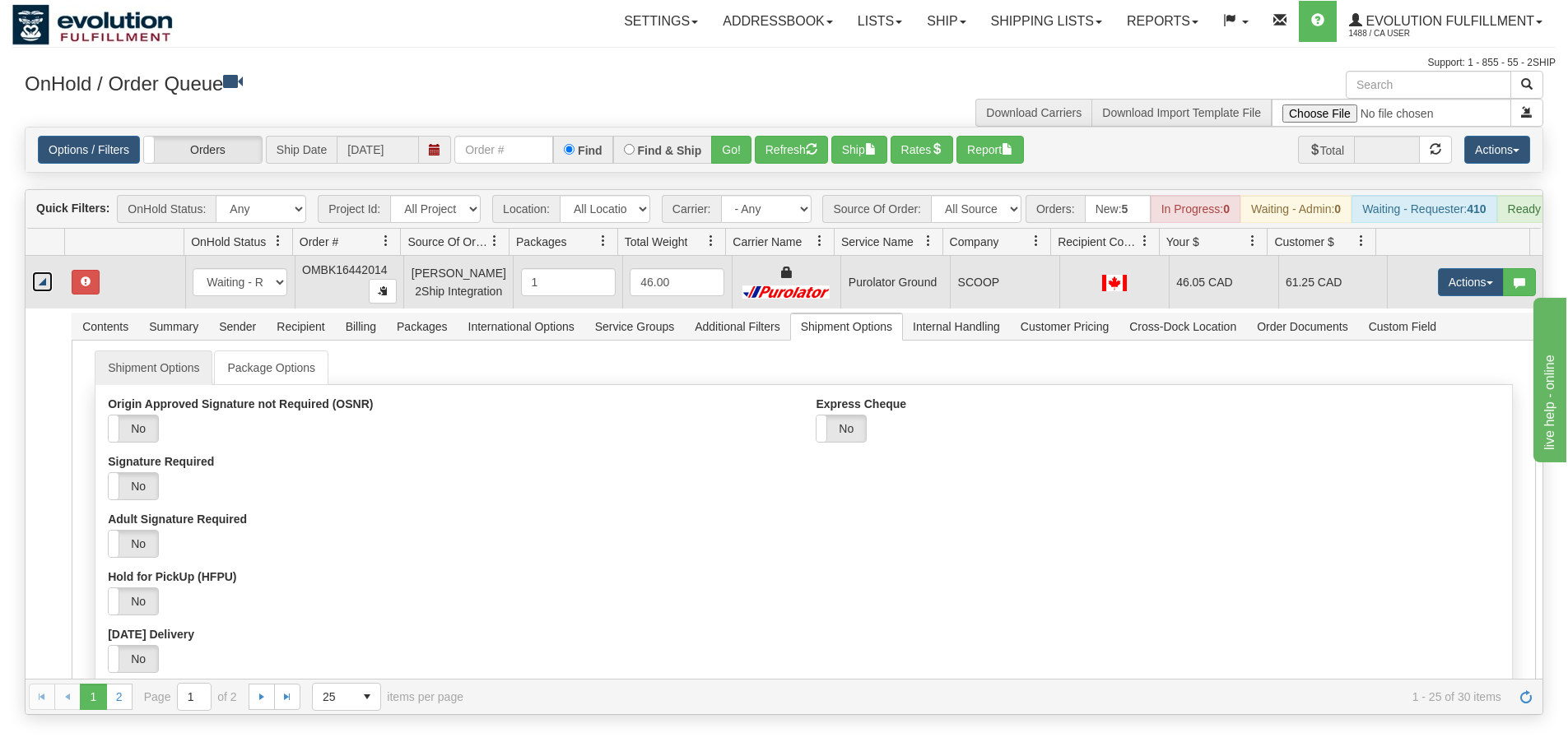
click at [37, 292] on link "Collapse" at bounding box center [42, 282] width 21 height 21
